Goal: Check status: Check status

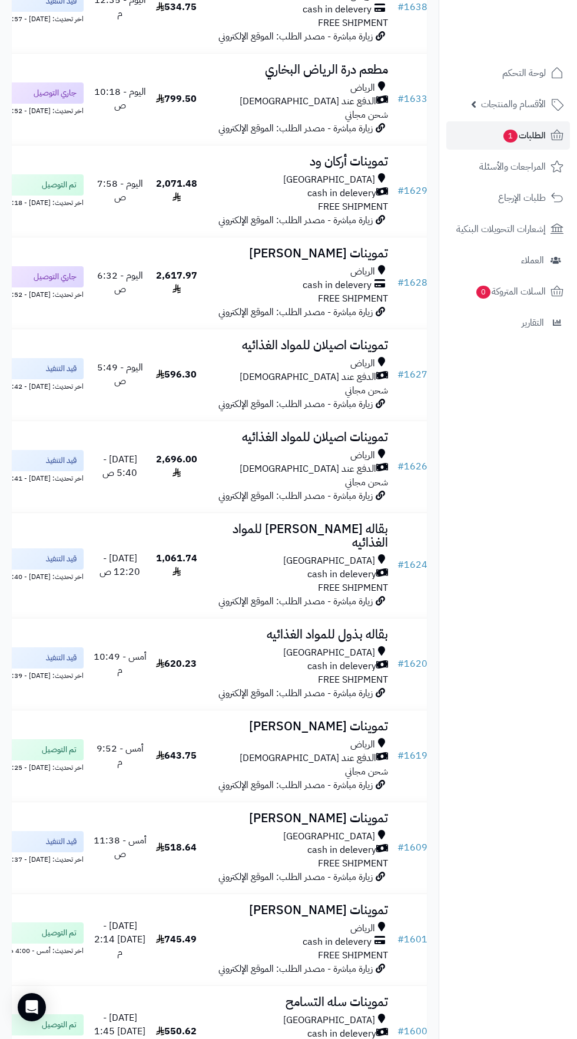
scroll to position [608, 0]
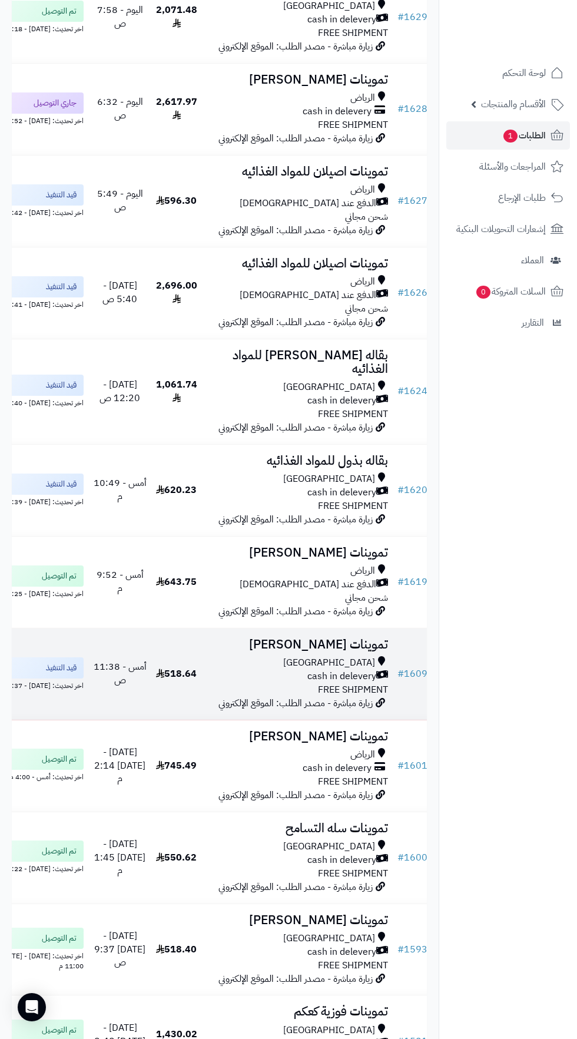
click at [318, 683] on span "cash in delevery" at bounding box center [341, 676] width 69 height 14
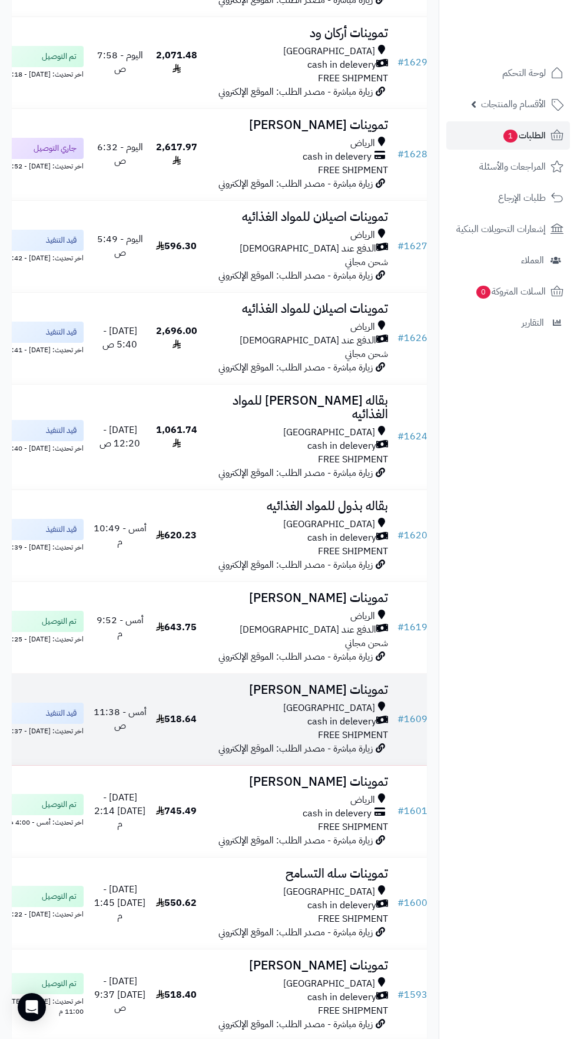
scroll to position [642, 0]
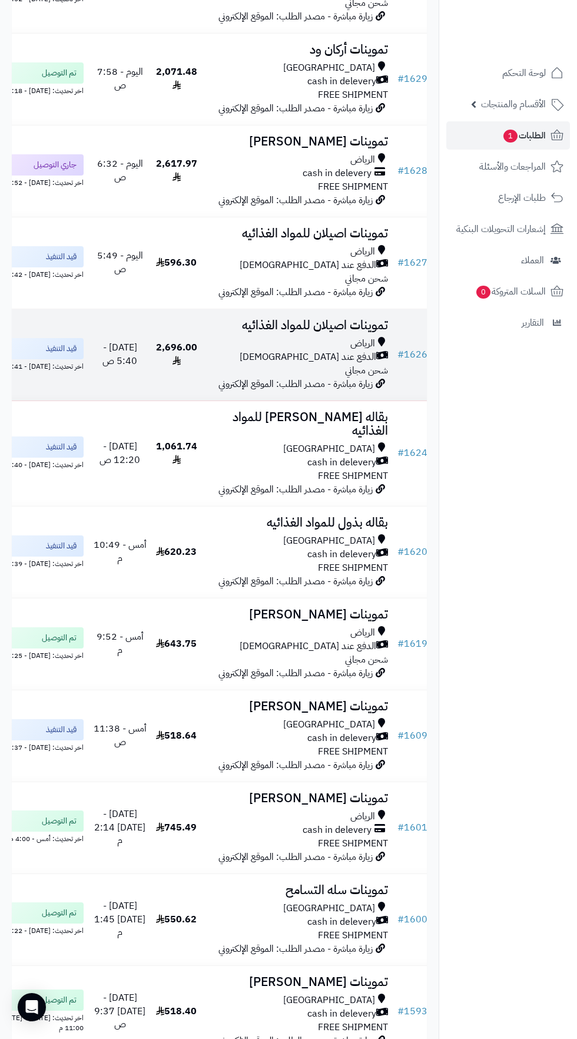
click at [322, 350] on div "الرياض" at bounding box center [297, 344] width 181 height 14
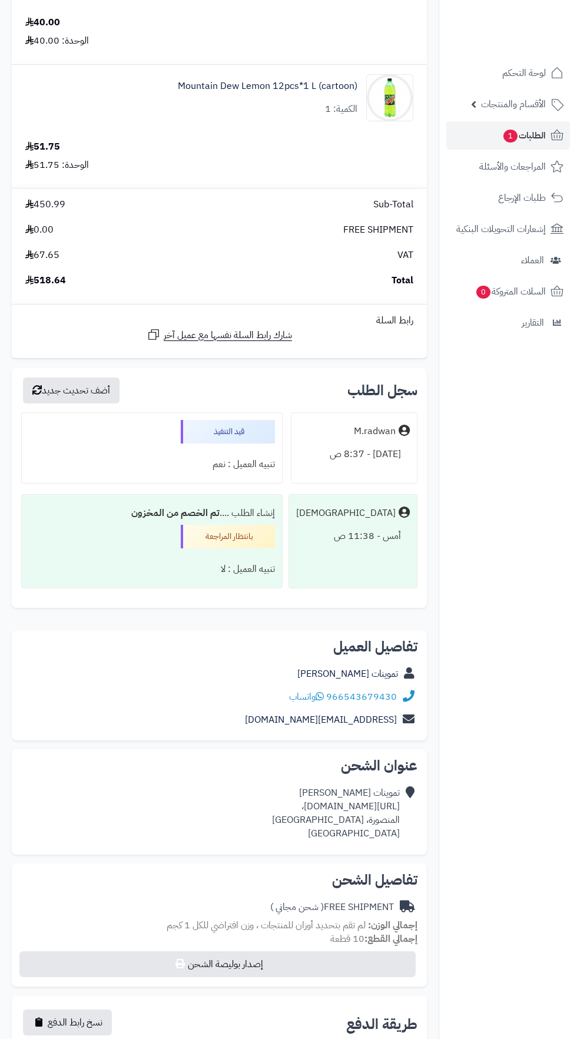
scroll to position [1012, 0]
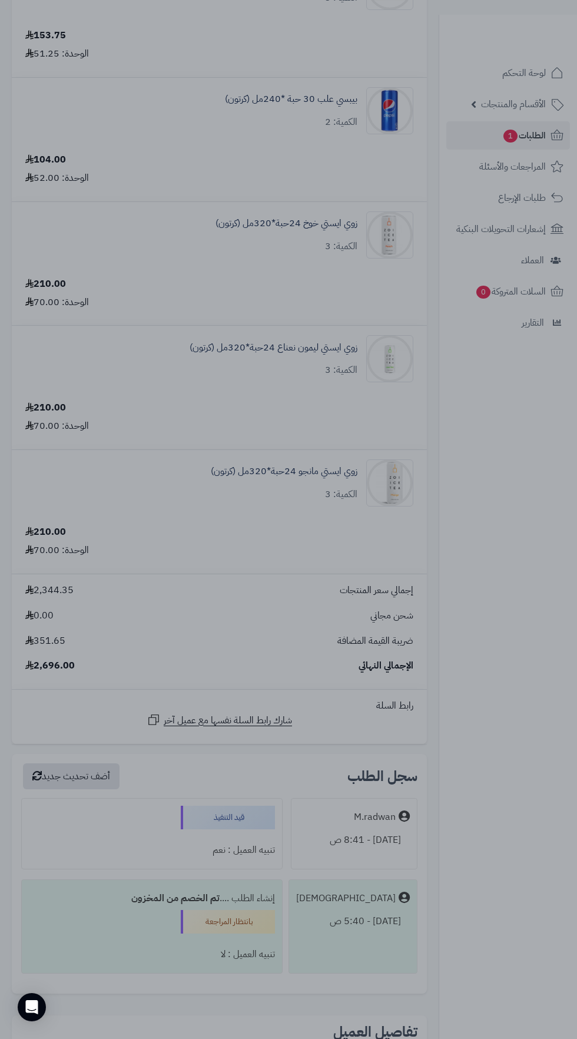
click at [485, 916] on div at bounding box center [288, 519] width 577 height 1039
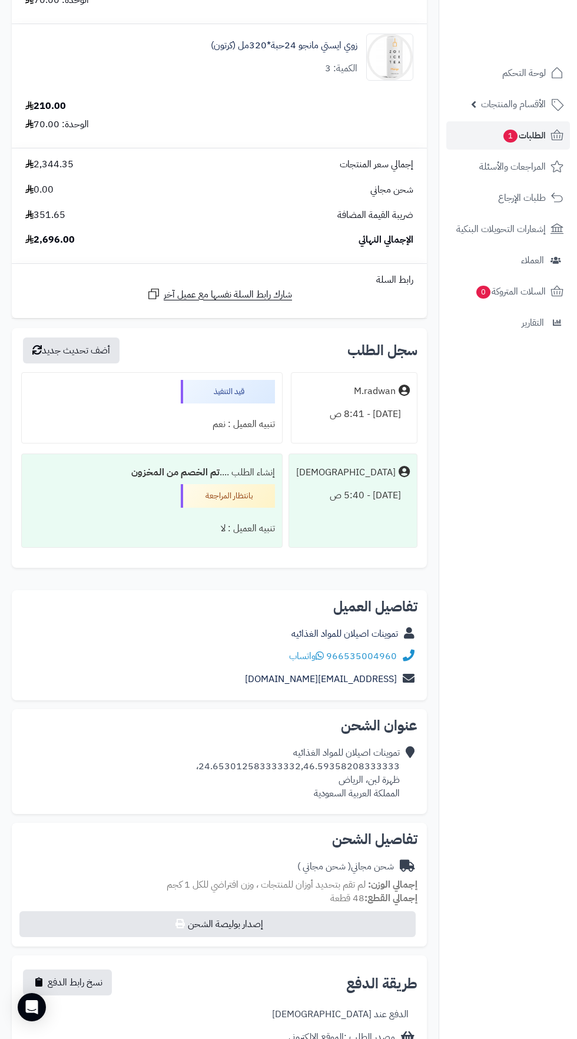
scroll to position [2452, 0]
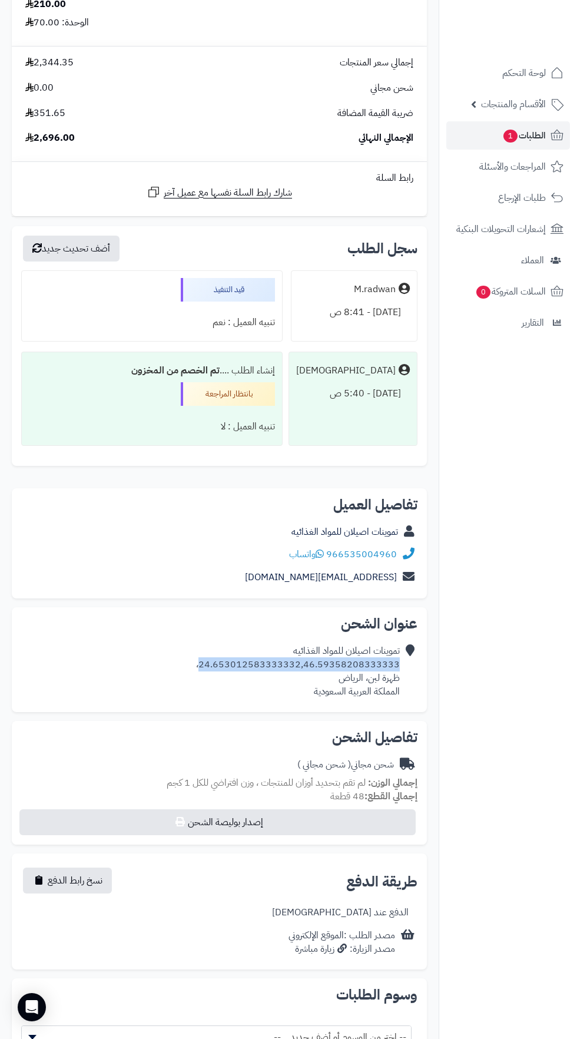
copy div "24.653012583333332,46.59358208333333"
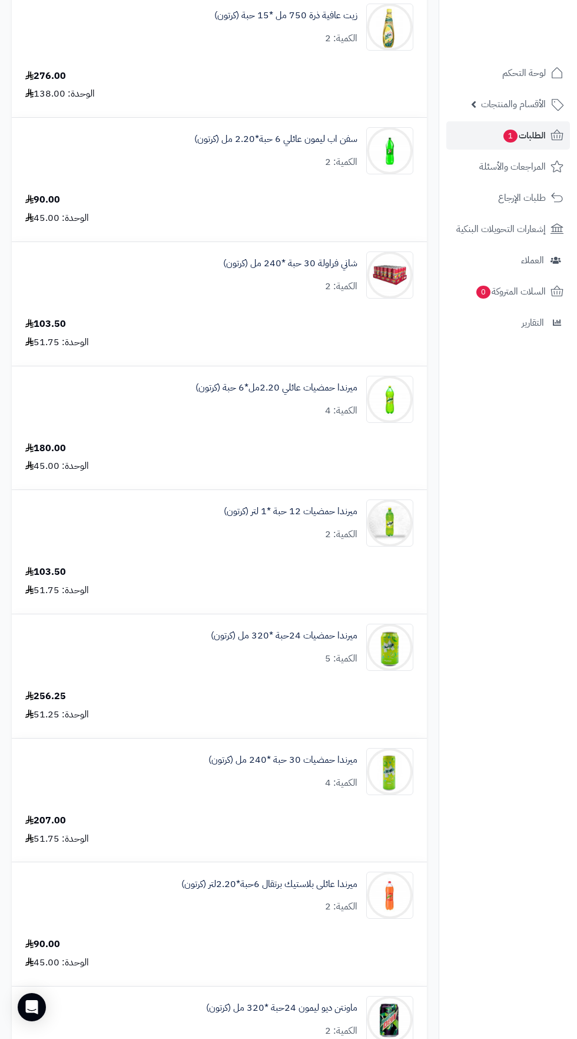
scroll to position [0, 0]
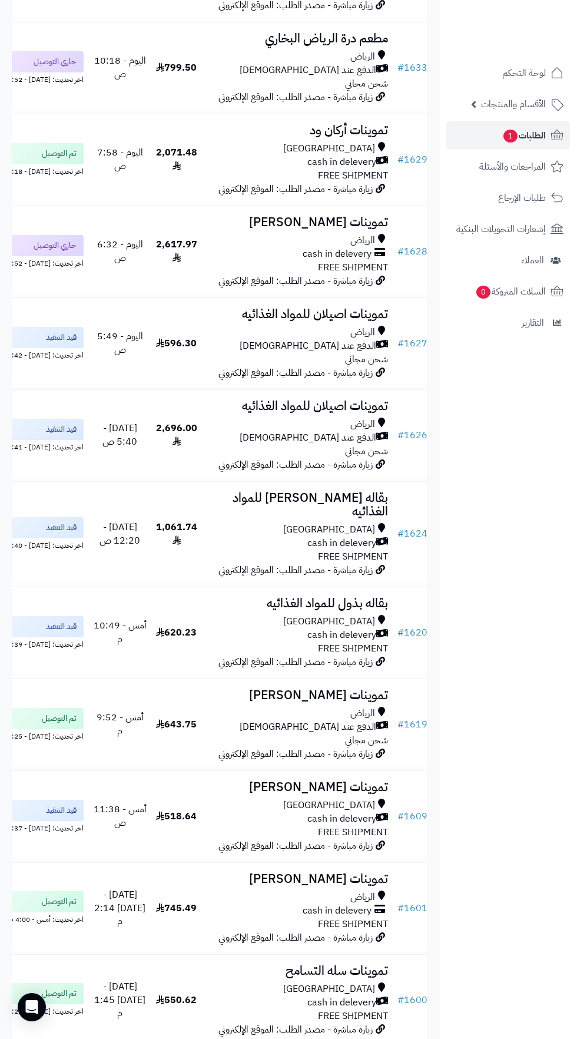
scroll to position [584, 0]
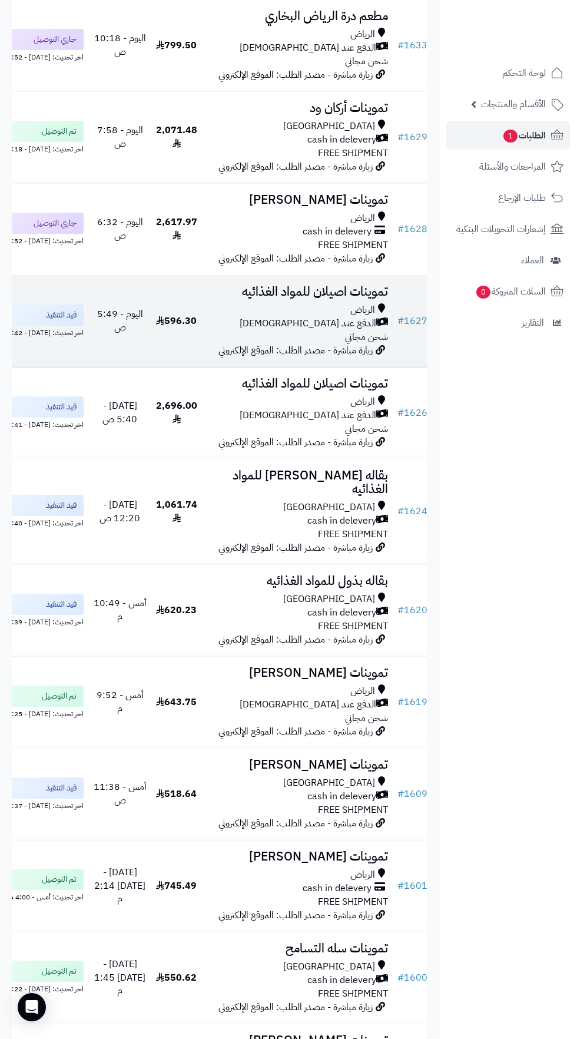
click at [337, 330] on span "الدفع عند [DEMOGRAPHIC_DATA]" at bounding box center [308, 324] width 137 height 14
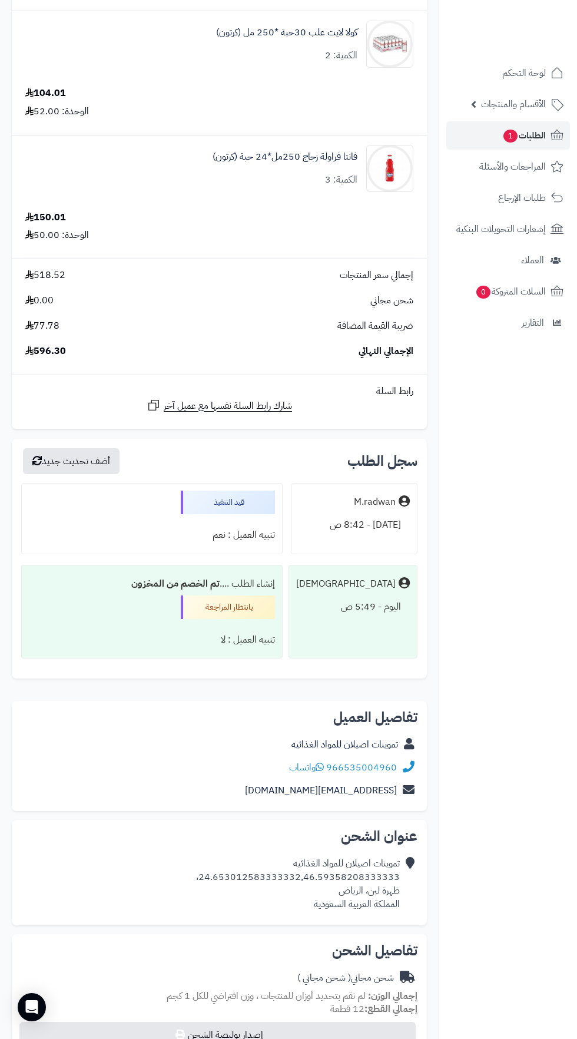
scroll to position [502, 0]
